Goal: Task Accomplishment & Management: Manage account settings

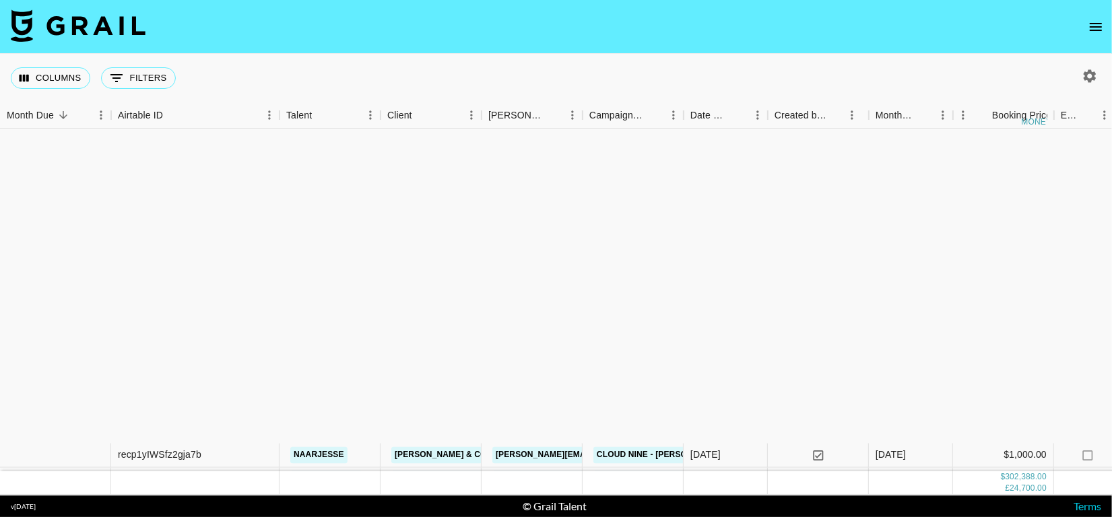
scroll to position [372, 0]
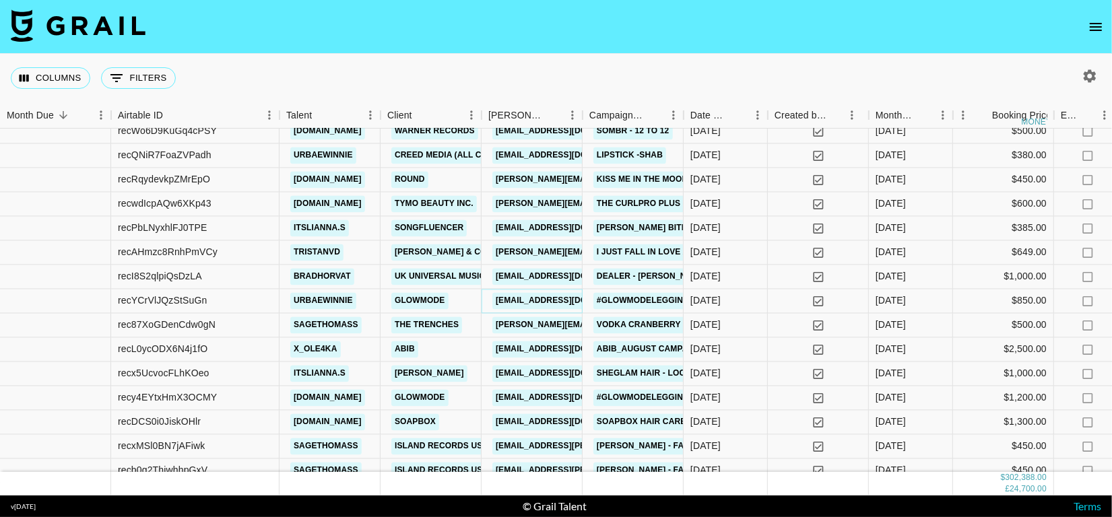
click at [526, 294] on link "[EMAIL_ADDRESS][DOMAIN_NAME]" at bounding box center [567, 301] width 151 height 17
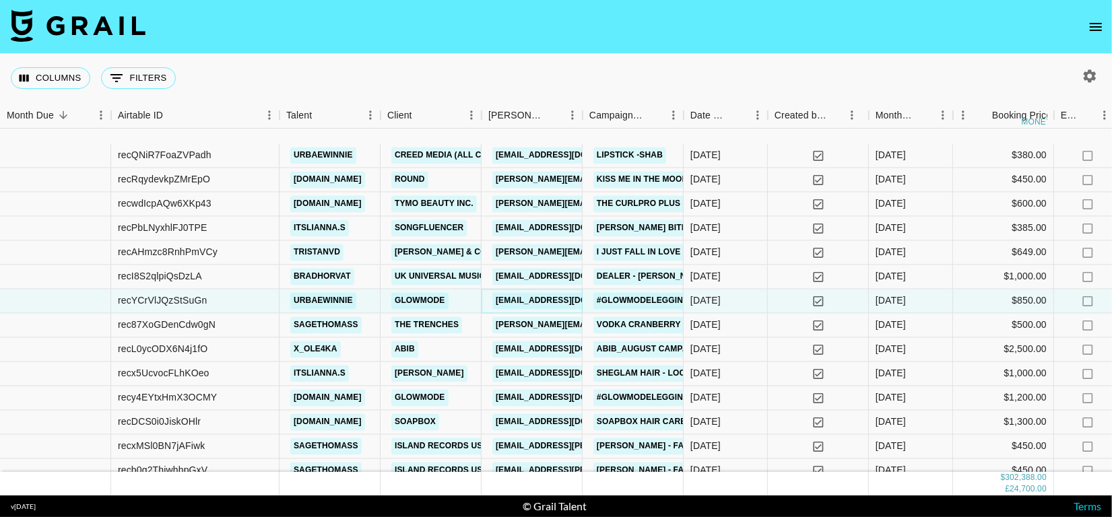
scroll to position [445, 0]
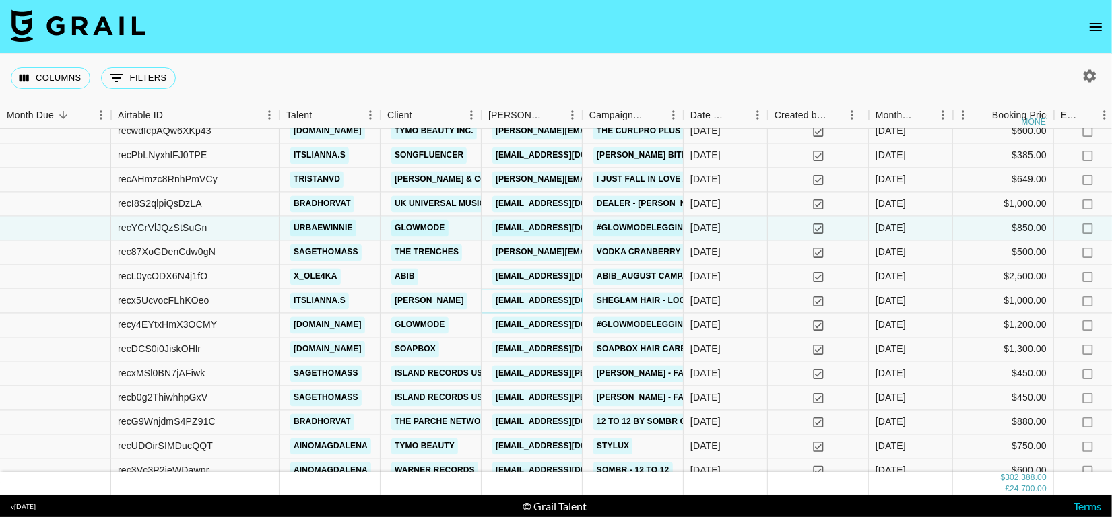
click at [523, 300] on link "kolcare10@sheglam.com" at bounding box center [567, 301] width 151 height 17
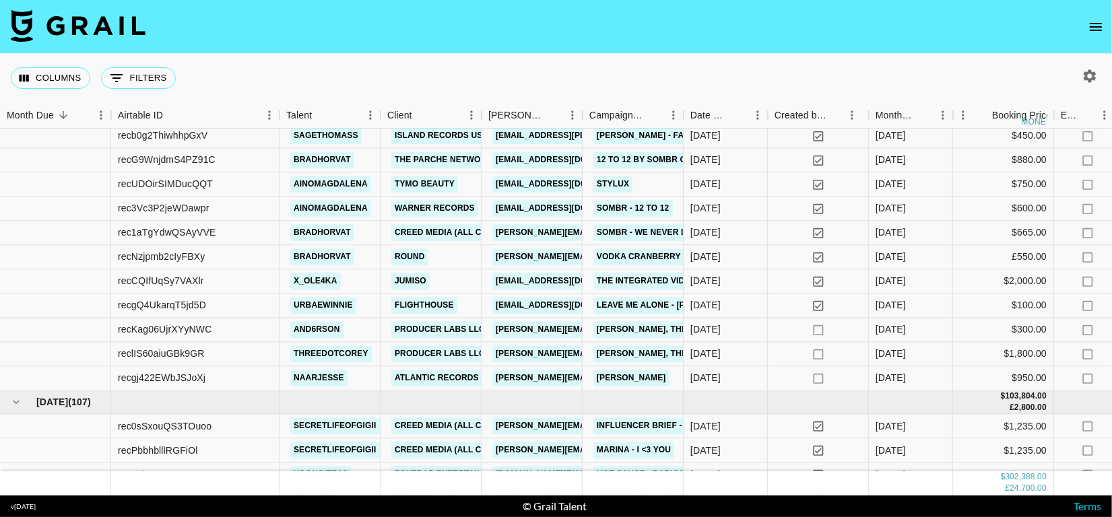
scroll to position [714, 0]
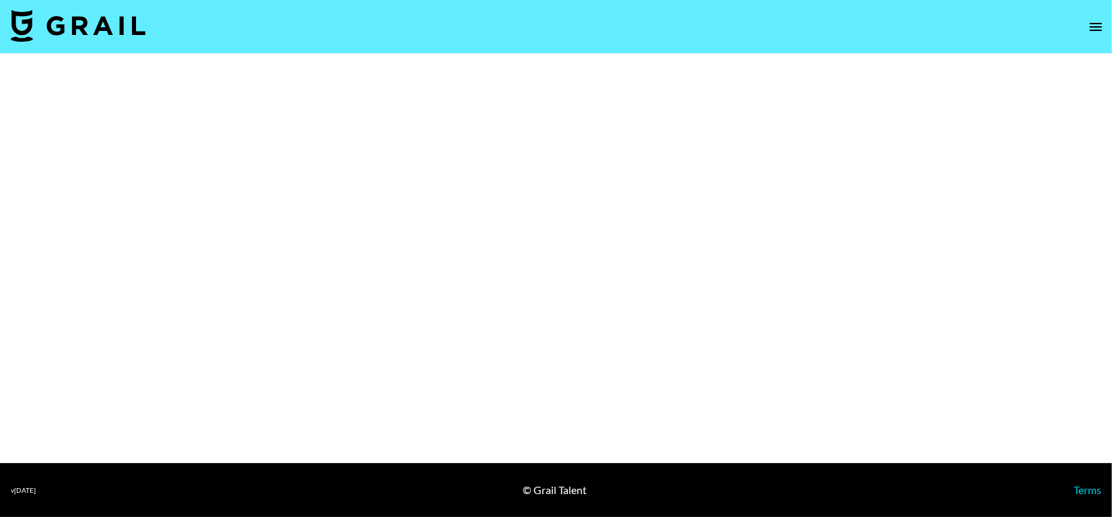
select select "Brand"
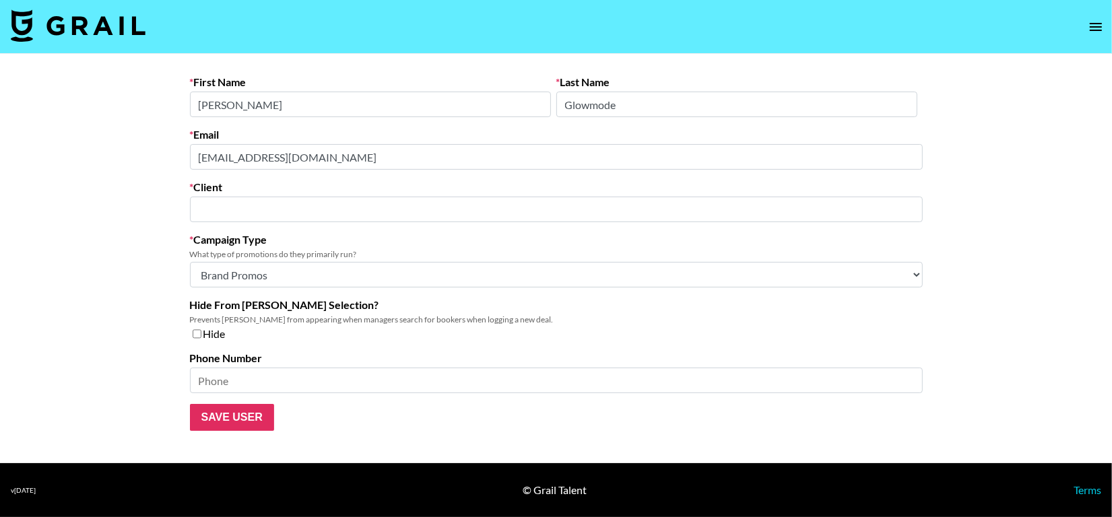
type input "GLOWMODE"
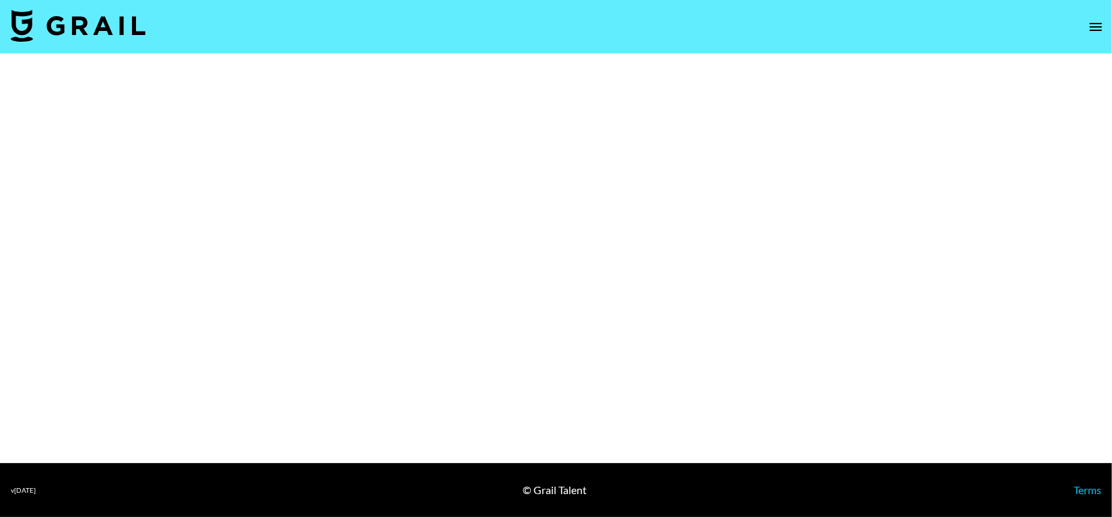
select select "Brand"
